Goal: Task Accomplishment & Management: Use online tool/utility

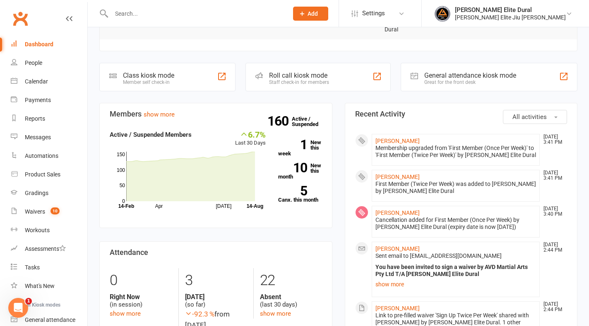
scroll to position [201, 0]
click at [34, 43] on div "Dashboard" at bounding box center [39, 44] width 29 height 7
click at [36, 81] on div "Calendar" at bounding box center [36, 81] width 23 height 7
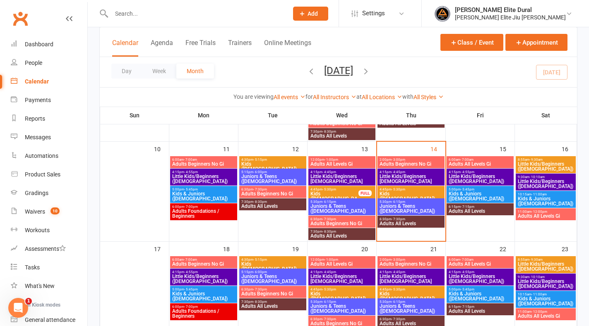
scroll to position [235, 0]
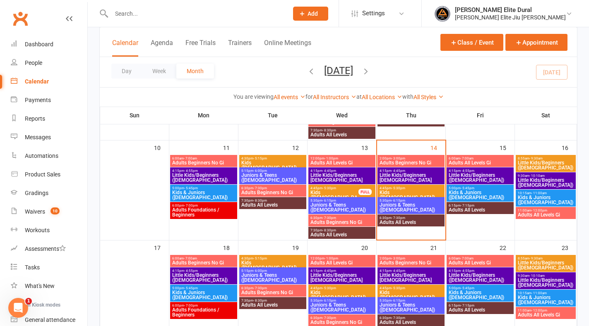
click at [413, 270] on span "4:15pm - 4:45pm" at bounding box center [411, 271] width 64 height 4
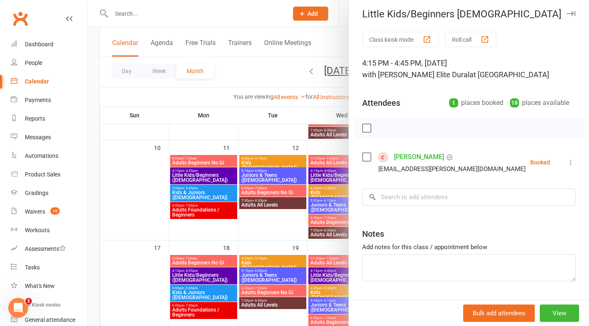
scroll to position [4, 0]
click at [566, 10] on icon "button" at bounding box center [570, 12] width 9 height 5
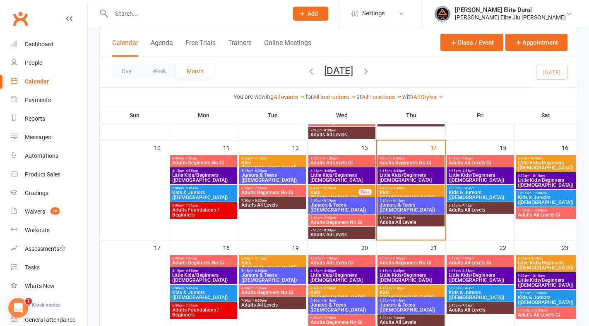
click at [469, 277] on span "Little Kids/Beginners (3-6 Years Old)" at bounding box center [480, 278] width 64 height 10
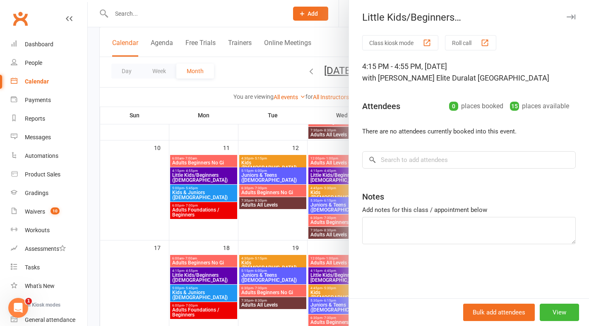
click at [248, 14] on div at bounding box center [338, 163] width 501 height 326
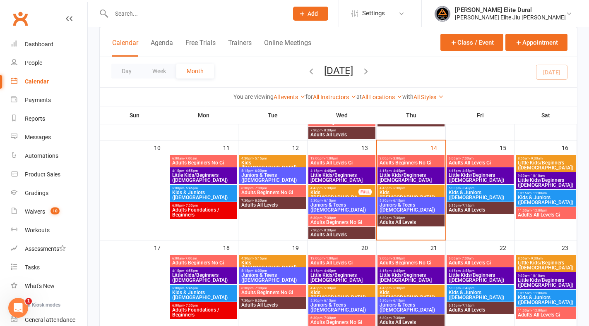
click at [53, 307] on li "Check-in Kiosk modes" at bounding box center [43, 305] width 87 height 11
click at [40, 44] on div "Dashboard" at bounding box center [39, 44] width 29 height 7
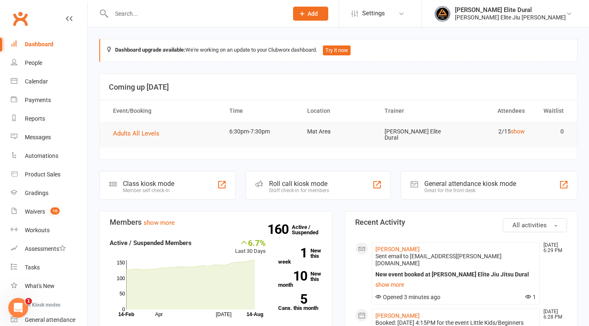
click at [179, 180] on div "Class kiosk mode Member self check-in" at bounding box center [167, 185] width 136 height 29
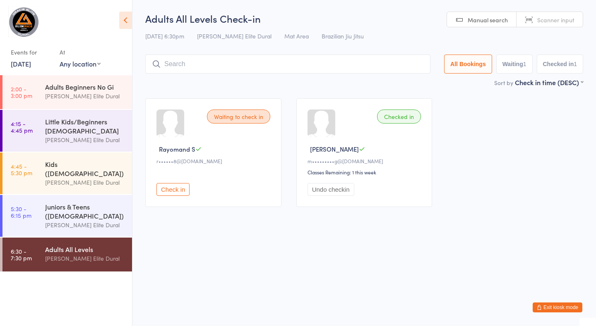
click at [176, 189] on button "Check in" at bounding box center [172, 189] width 33 height 13
click at [190, 65] on input "search" at bounding box center [289, 64] width 288 height 19
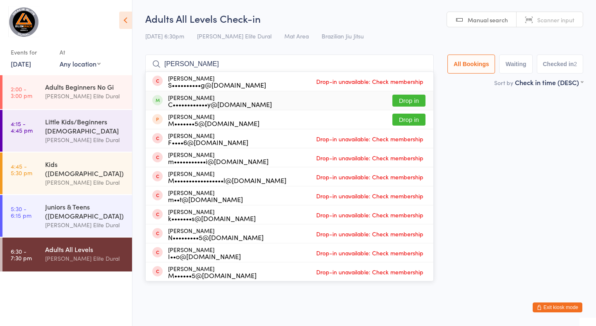
type input "matthew"
click at [412, 100] on button "Drop in" at bounding box center [408, 101] width 33 height 12
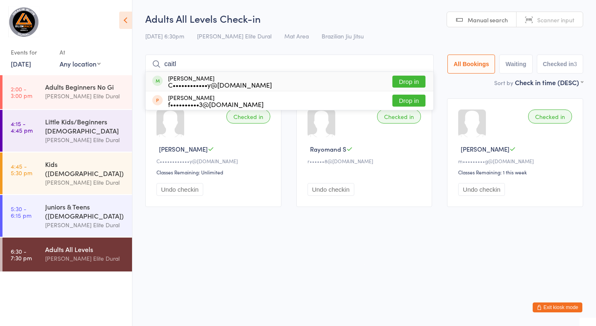
type input "caitl"
click at [411, 79] on button "Drop in" at bounding box center [408, 82] width 33 height 12
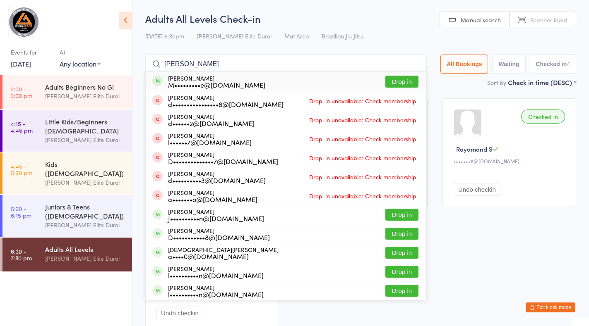
type input "damian"
click at [403, 82] on button "Drop in" at bounding box center [401, 82] width 33 height 12
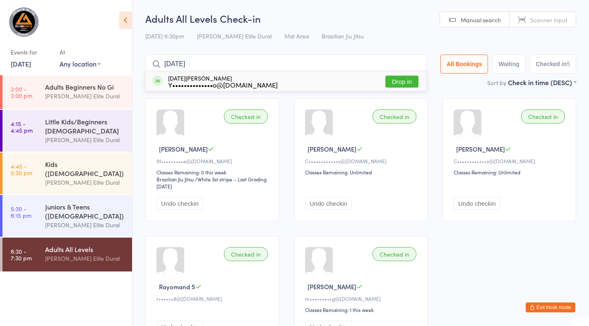
type input "ignat"
click at [403, 82] on button "Drop in" at bounding box center [401, 82] width 33 height 12
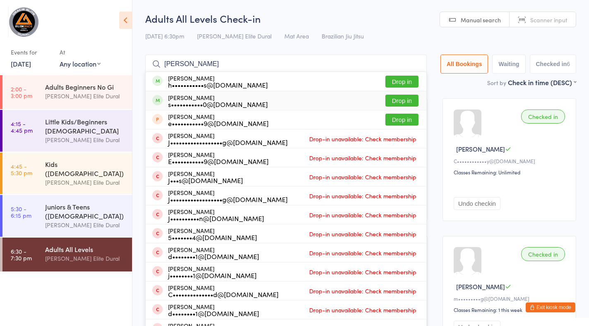
type input "jamie"
click at [400, 98] on button "Drop in" at bounding box center [401, 101] width 33 height 12
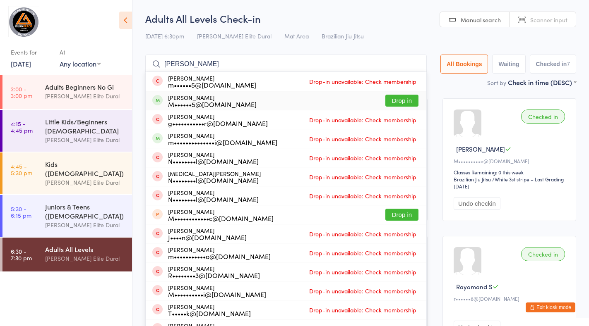
type input "martin"
click at [400, 98] on button "Drop in" at bounding box center [401, 101] width 33 height 12
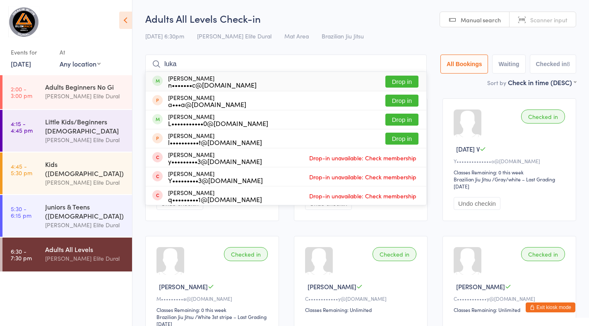
type input "luka"
click at [402, 84] on button "Drop in" at bounding box center [401, 82] width 33 height 12
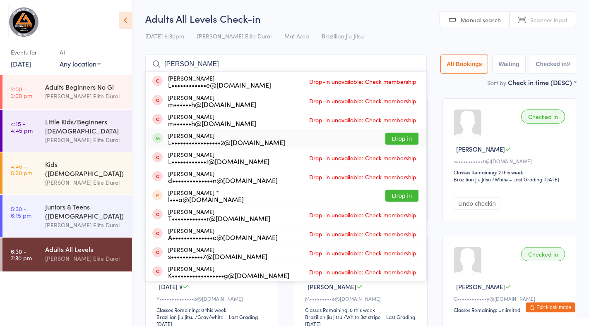
type input "lach"
click at [394, 140] on button "Drop in" at bounding box center [401, 139] width 33 height 12
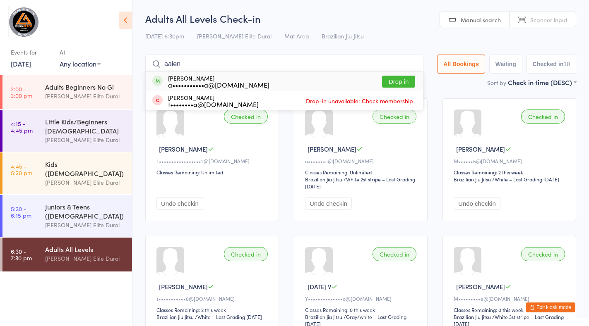
type input "aaien"
click at [394, 83] on button "Drop in" at bounding box center [398, 82] width 33 height 12
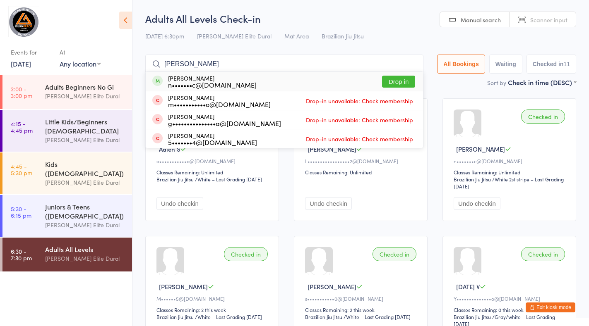
type input "nikola"
click at [393, 82] on button "Drop in" at bounding box center [398, 82] width 33 height 12
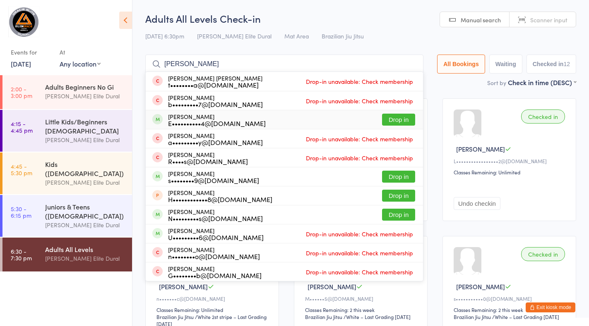
type input "ethan"
click at [393, 118] on button "Drop in" at bounding box center [398, 120] width 33 height 12
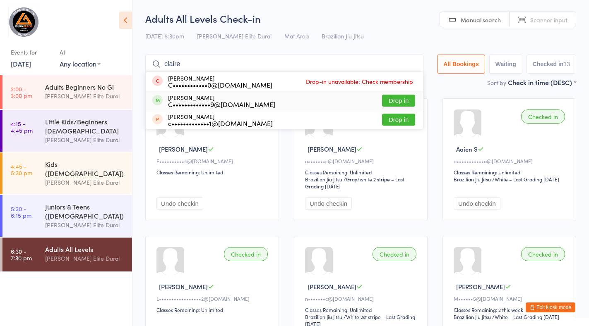
type input "claire"
click at [397, 101] on button "Drop in" at bounding box center [398, 101] width 33 height 12
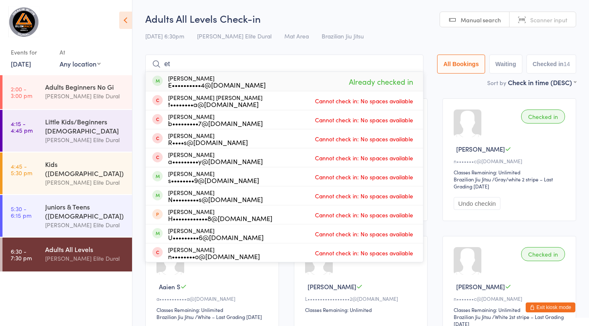
type input "e"
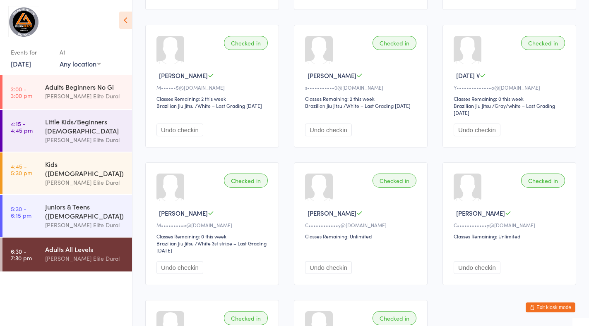
scroll to position [351, 0]
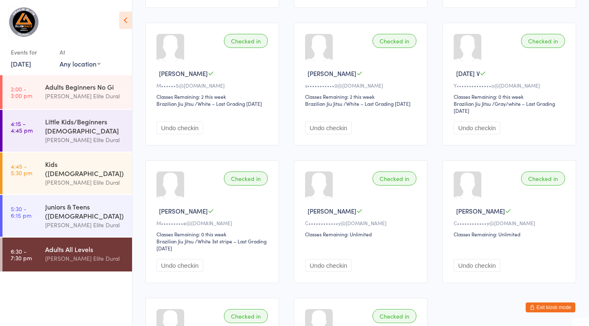
type input "c"
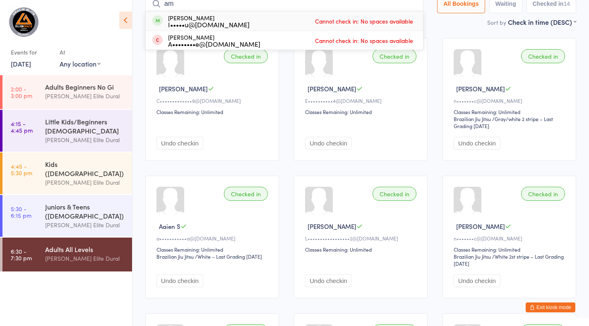
type input "a"
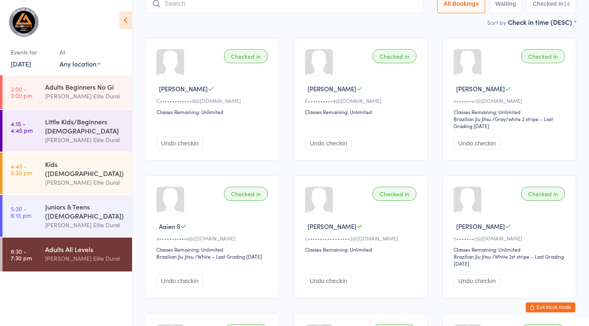
click at [540, 306] on button "Exit kiosk mode" at bounding box center [550, 308] width 50 height 10
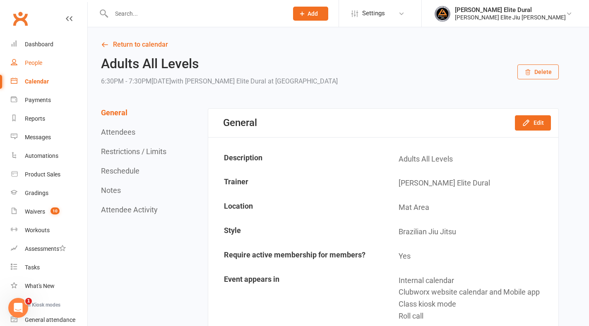
click at [41, 62] on div "People" at bounding box center [33, 63] width 17 height 7
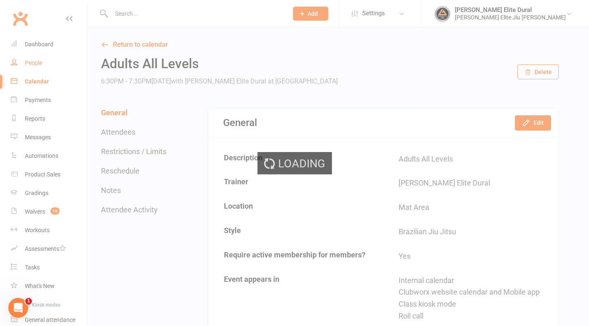
select select "100"
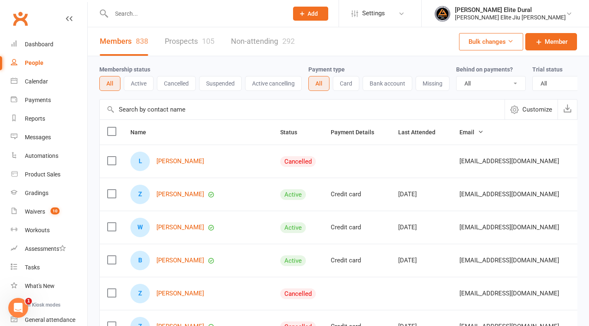
click at [141, 85] on button "Active" at bounding box center [139, 83] width 30 height 15
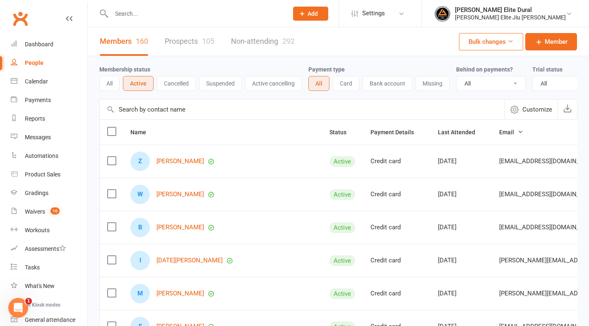
click at [154, 14] on input "text" at bounding box center [195, 14] width 173 height 12
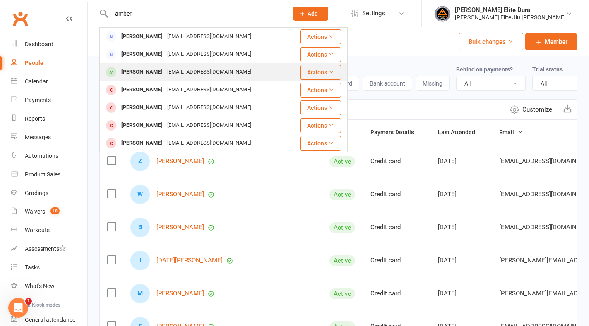
type input "amber"
click at [165, 74] on div "[EMAIL_ADDRESS][DOMAIN_NAME]" at bounding box center [209, 72] width 89 height 12
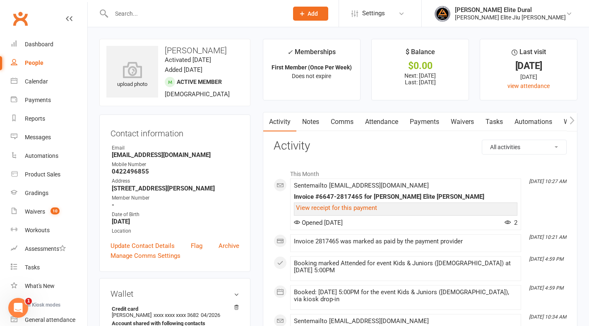
click at [386, 122] on link "Attendance" at bounding box center [381, 122] width 45 height 19
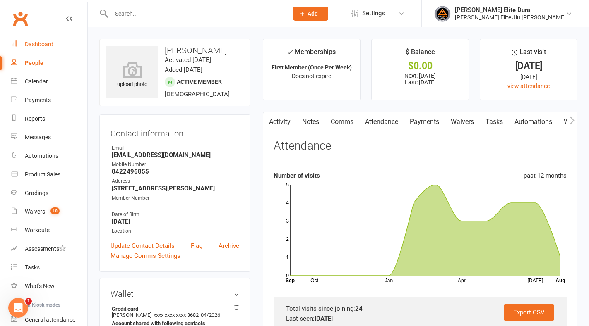
click at [33, 43] on div "Dashboard" at bounding box center [39, 44] width 29 height 7
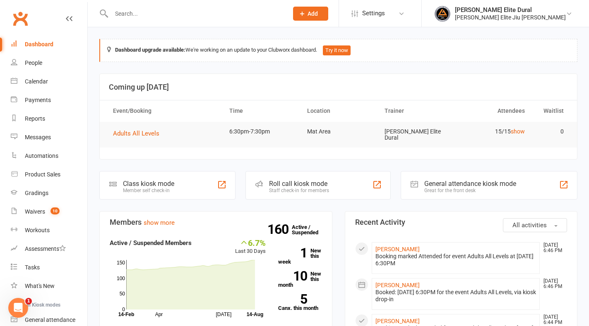
click at [147, 182] on div "Class kiosk mode" at bounding box center [148, 184] width 51 height 8
